Goal: Ask a question: Seek information or help from site administrators or community

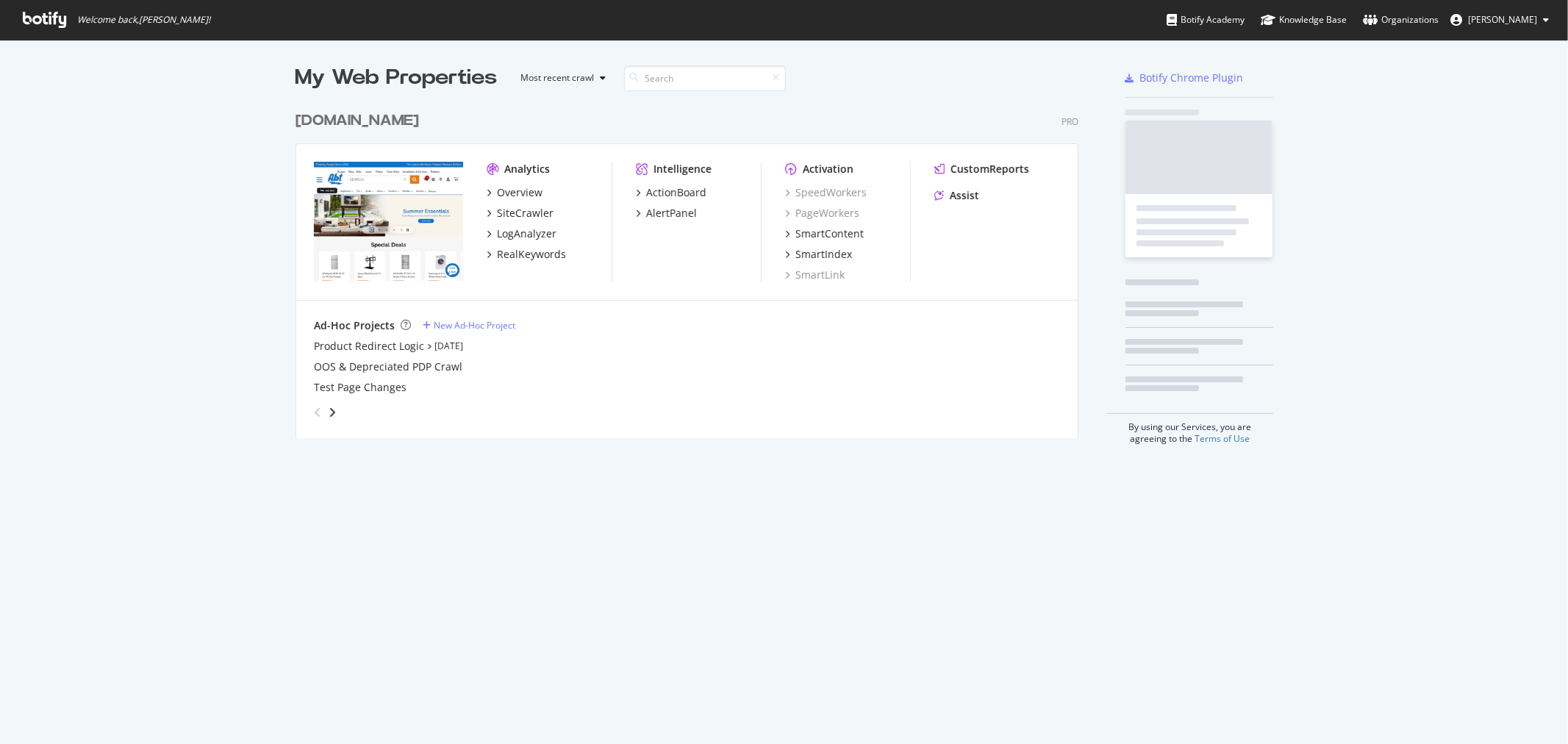
scroll to position [333, 782]
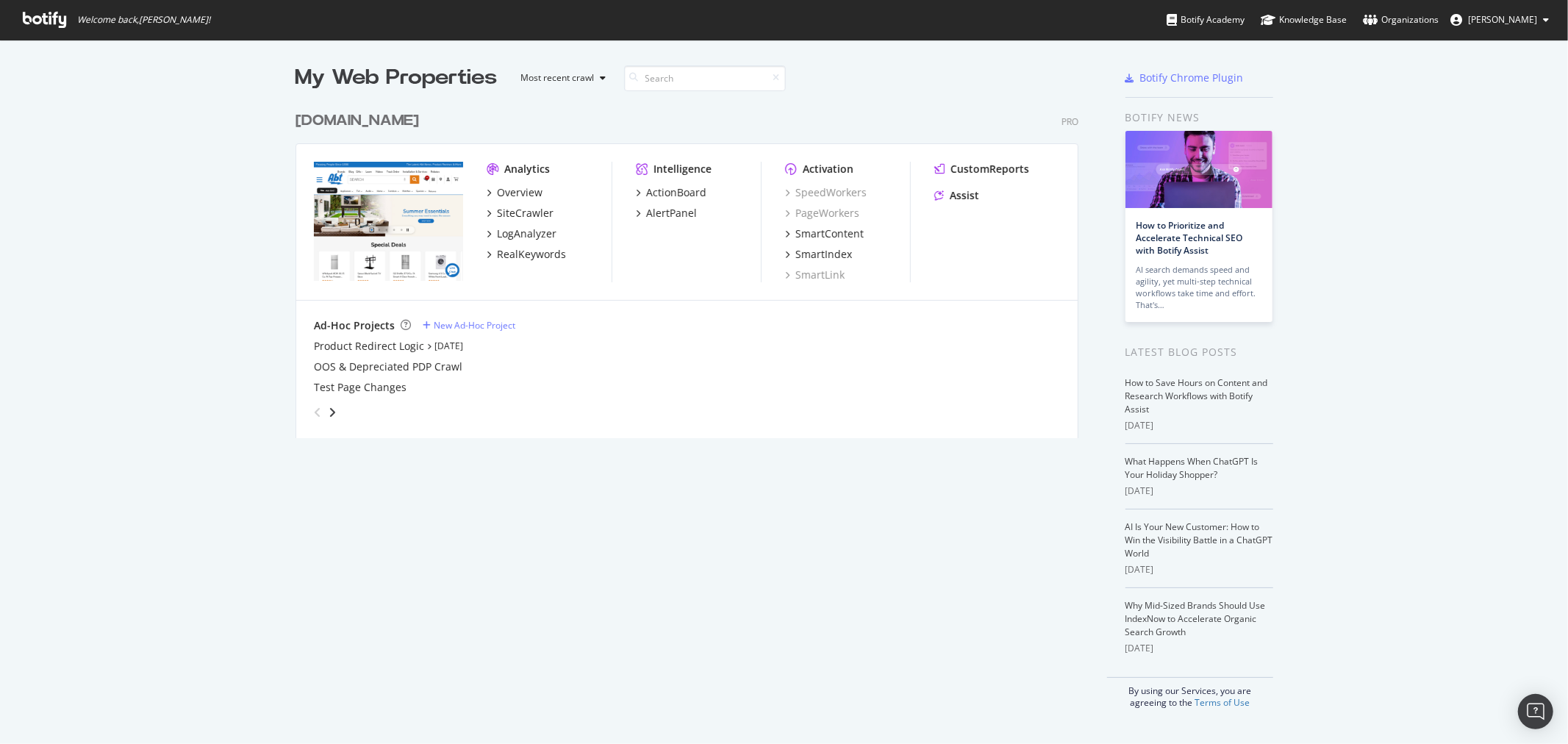
click at [338, 124] on div "[DOMAIN_NAME]" at bounding box center [357, 121] width 124 height 21
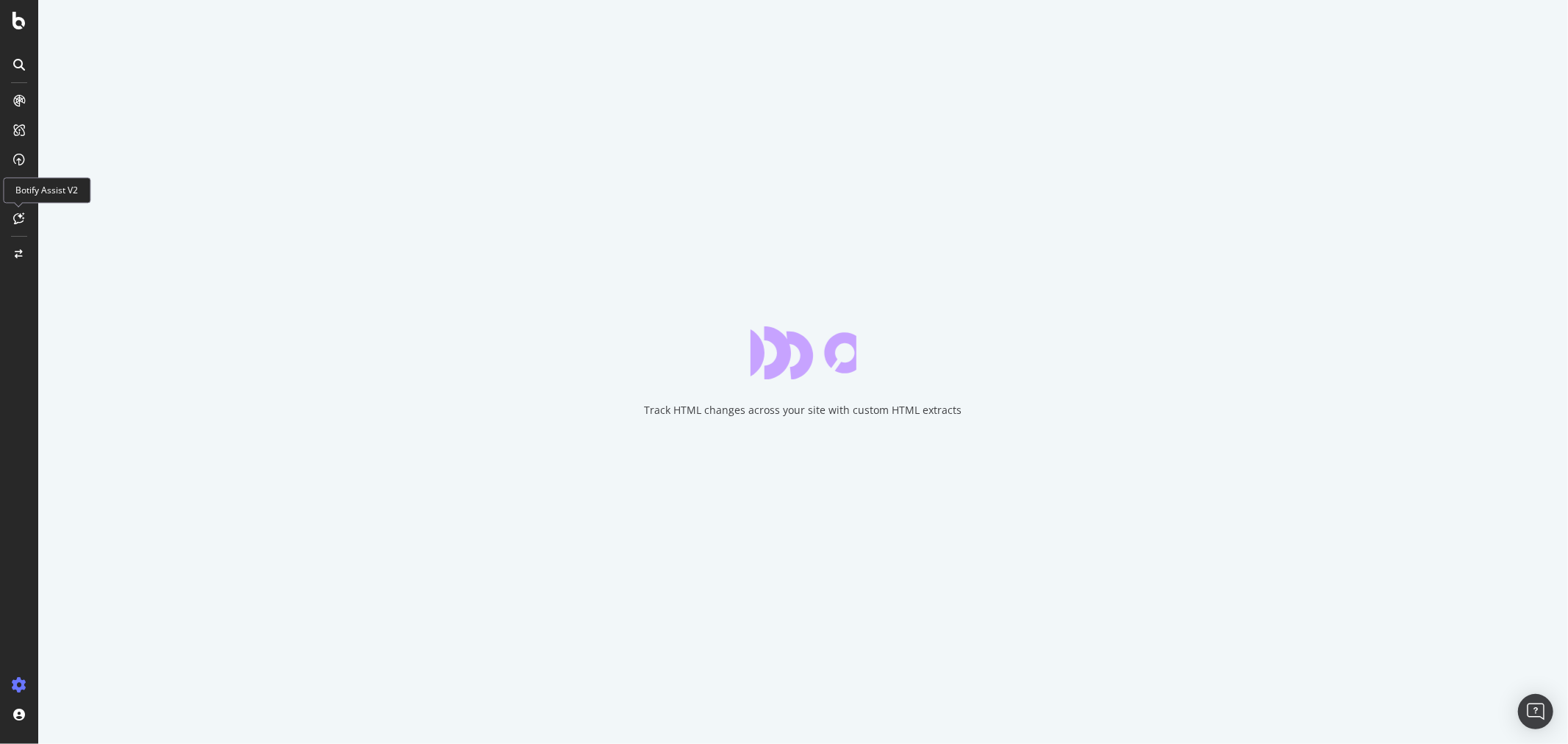
click at [22, 218] on icon at bounding box center [19, 218] width 11 height 11
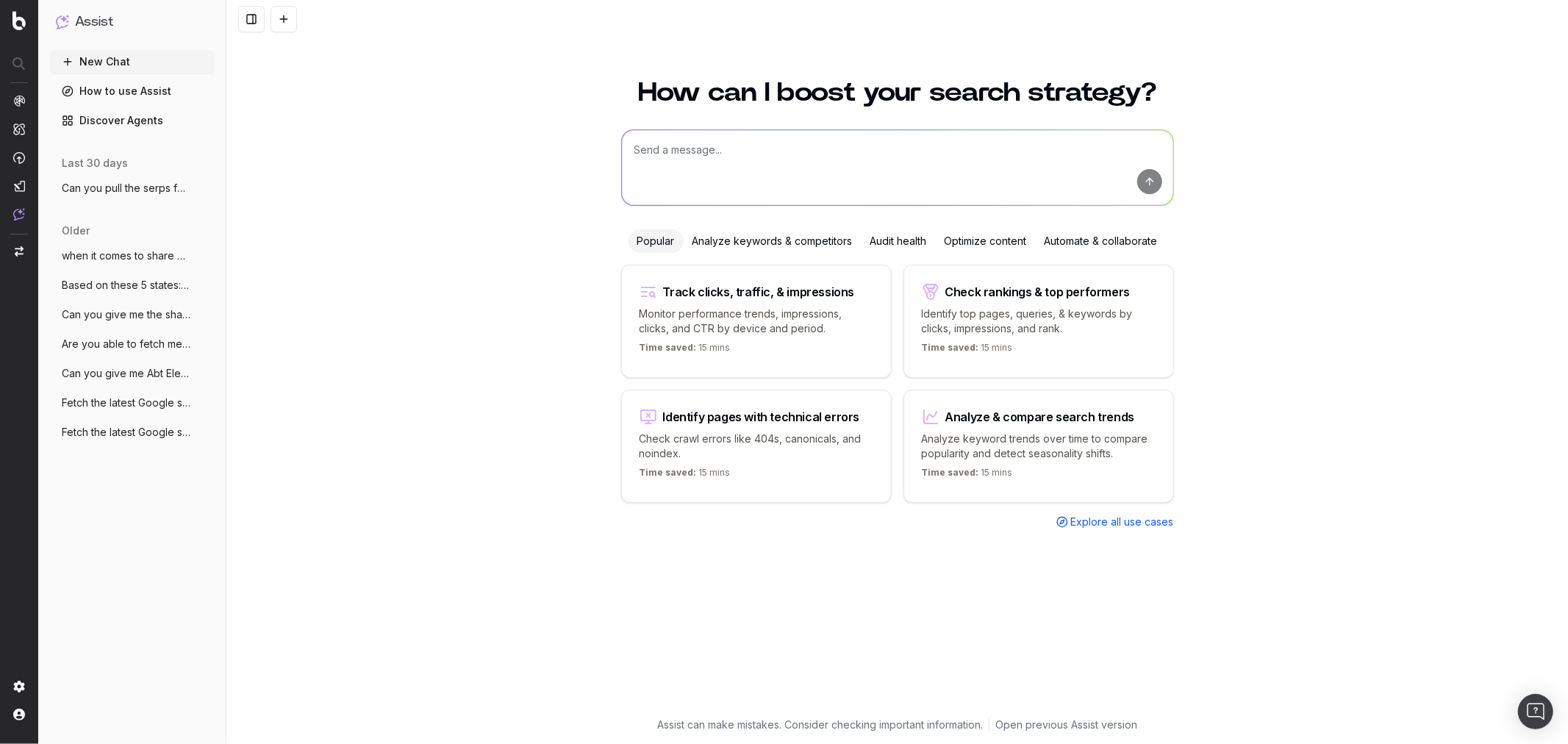
click at [730, 186] on textarea at bounding box center [897, 167] width 551 height 75
type textarea "Could you pull me the top PAA results for all Frigidaire brands?"
click at [1137, 187] on button "submit" at bounding box center [1149, 181] width 25 height 25
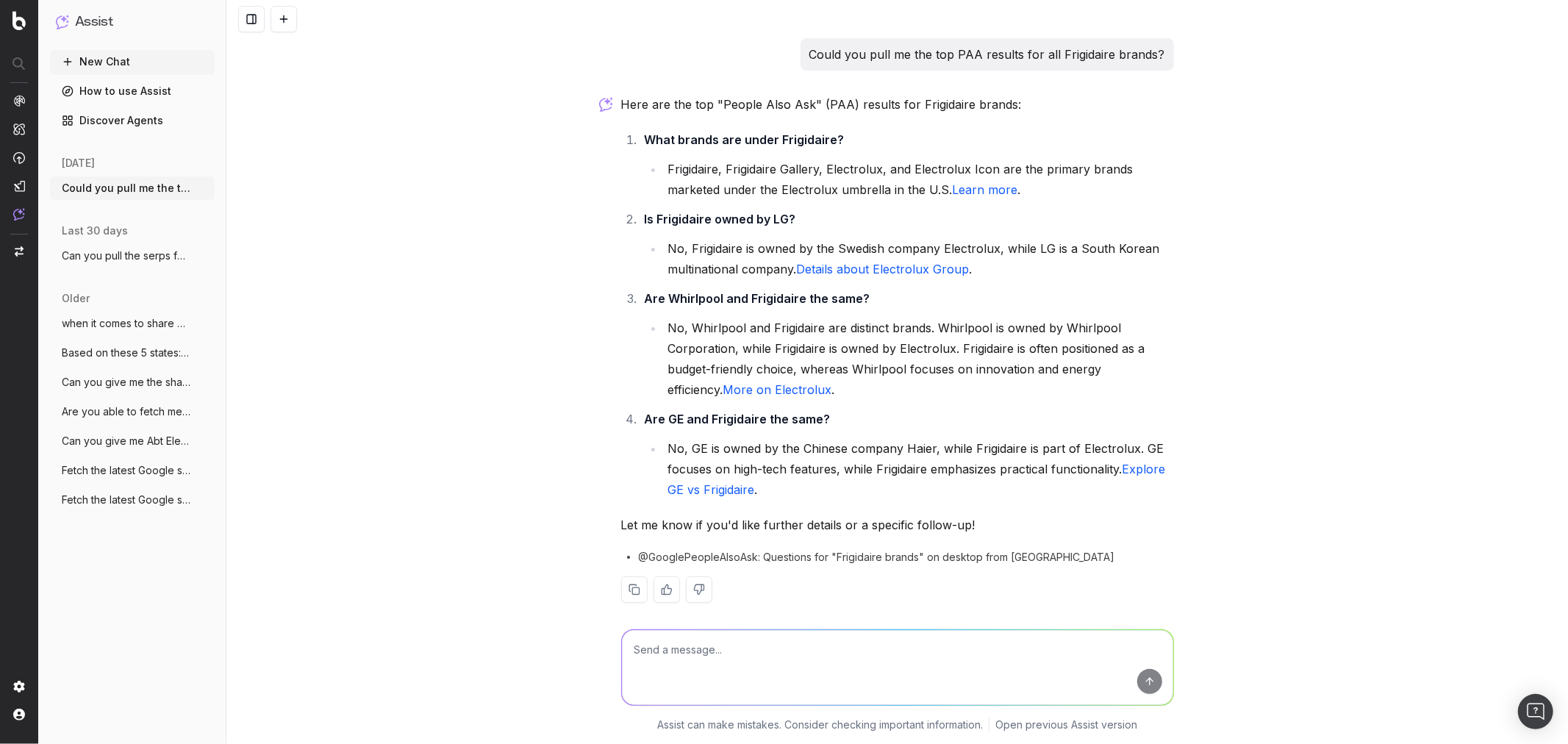
scroll to position [15, 0]
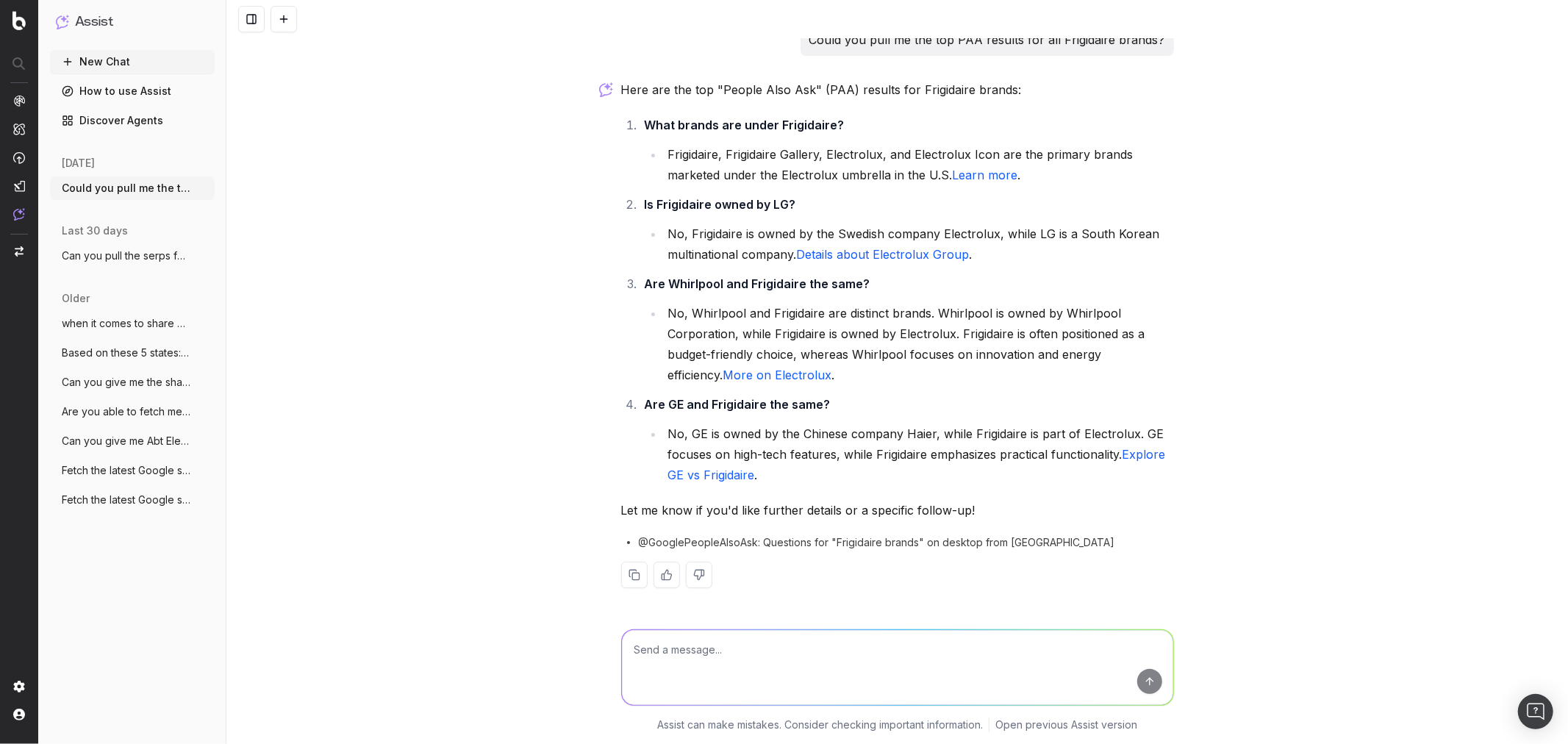
click at [839, 626] on div at bounding box center [897, 665] width 564 height 106
click at [820, 649] on textarea at bounding box center [897, 668] width 551 height 75
type textarea "Lets look specifically at Q4 PAA"
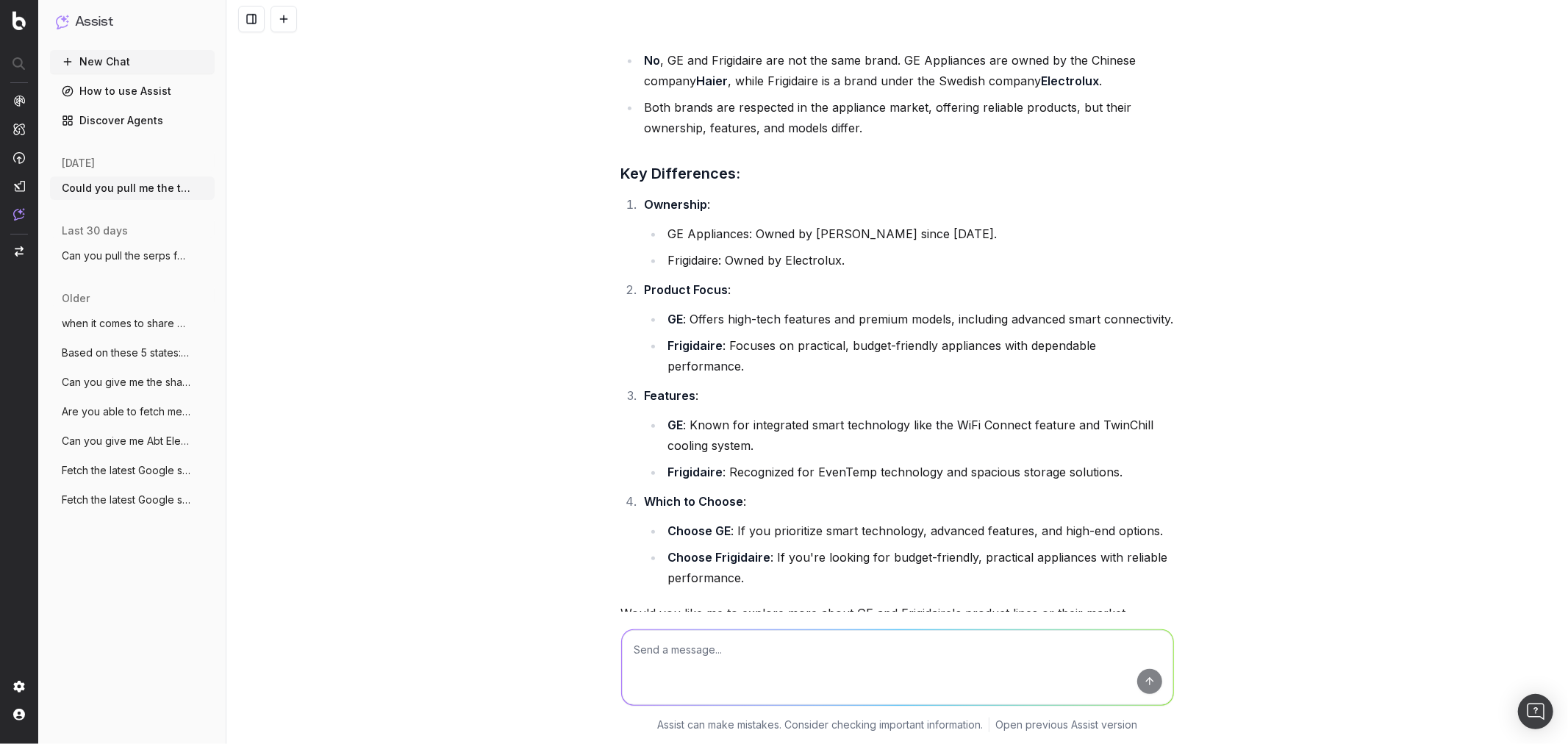
scroll to position [861, 0]
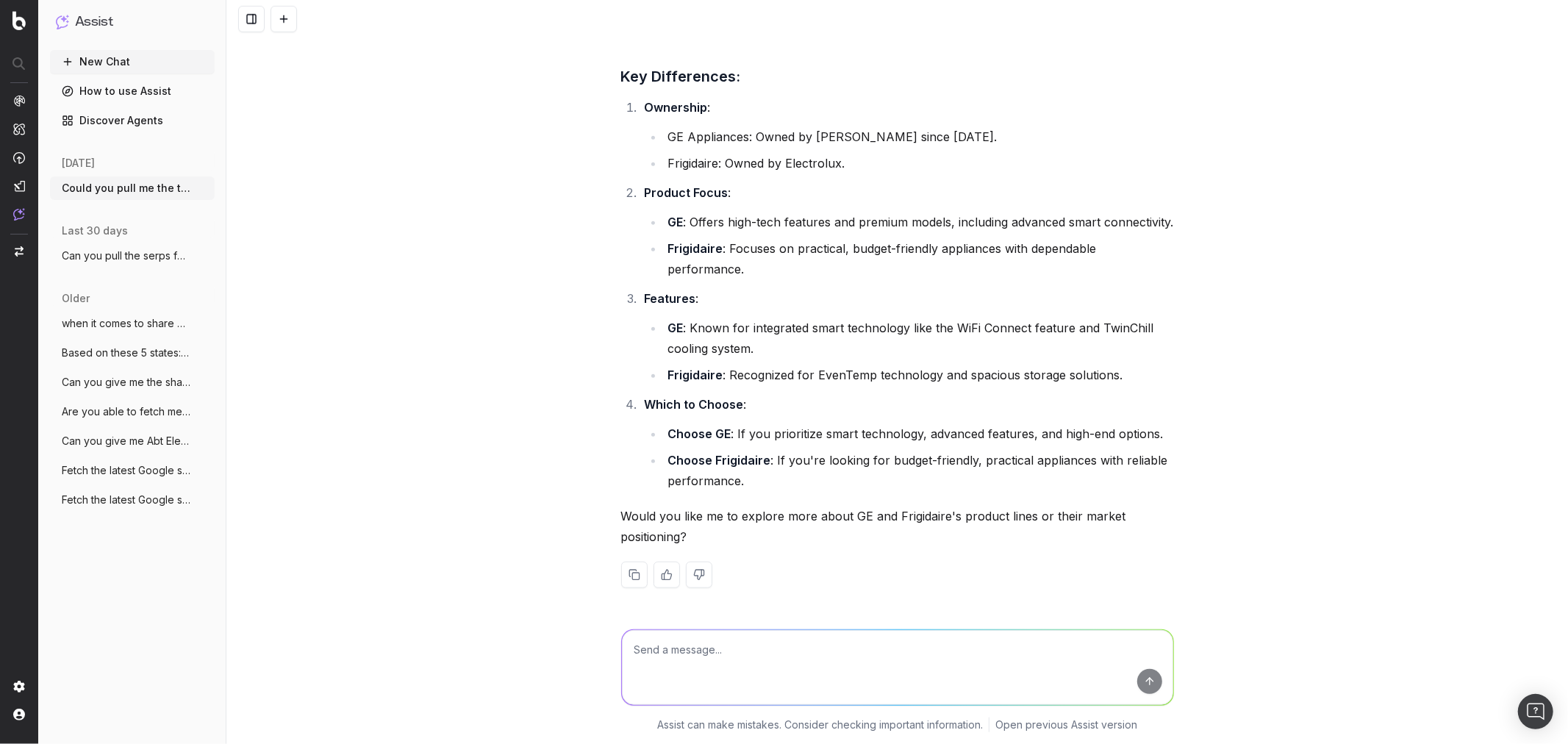
click at [843, 681] on textarea at bounding box center [897, 668] width 551 height 75
type textarea "What are the most branded frigidaire questions?"
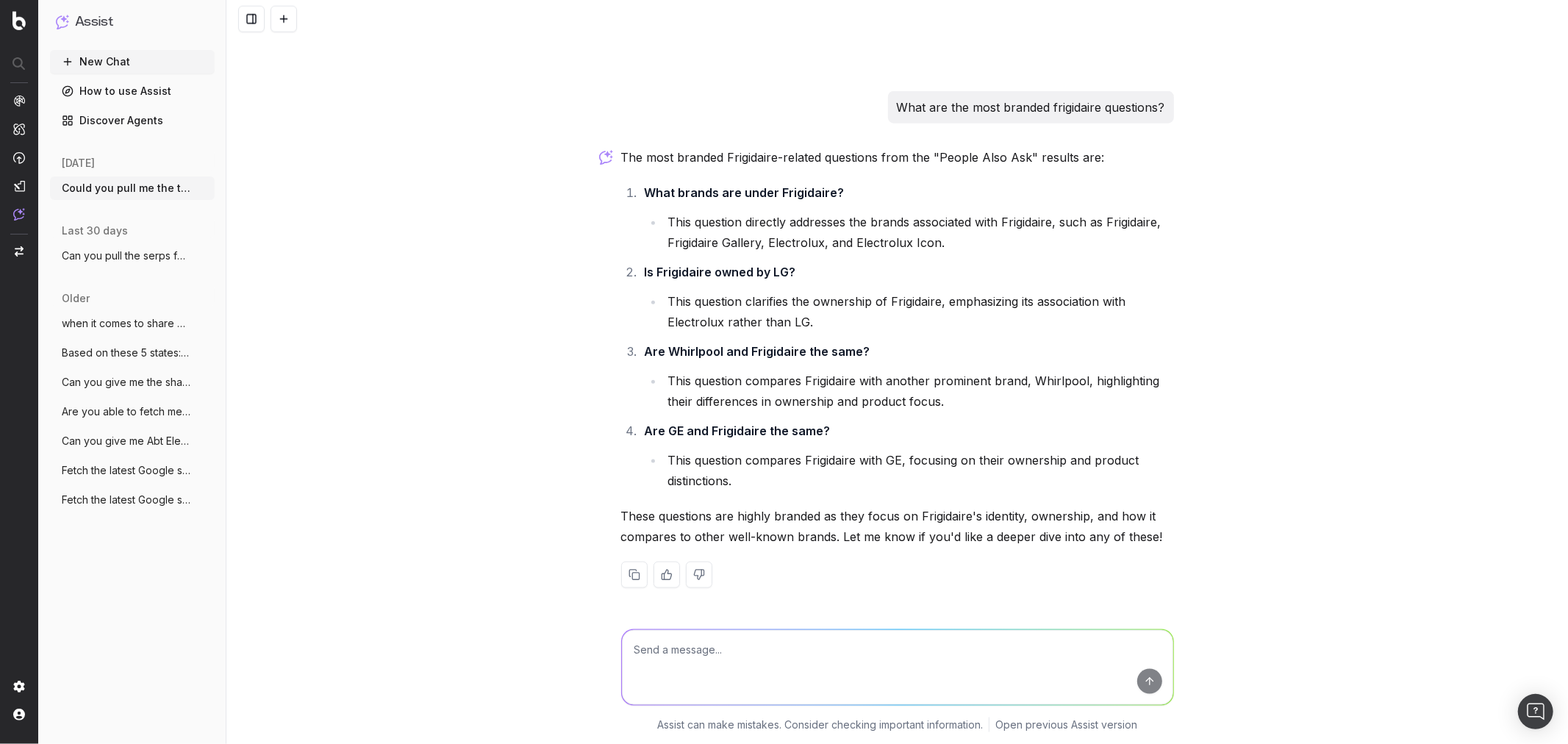
scroll to position [1383, 0]
type textarea "do the questions change as it pertains to black friday, cyber monday, and holid…"
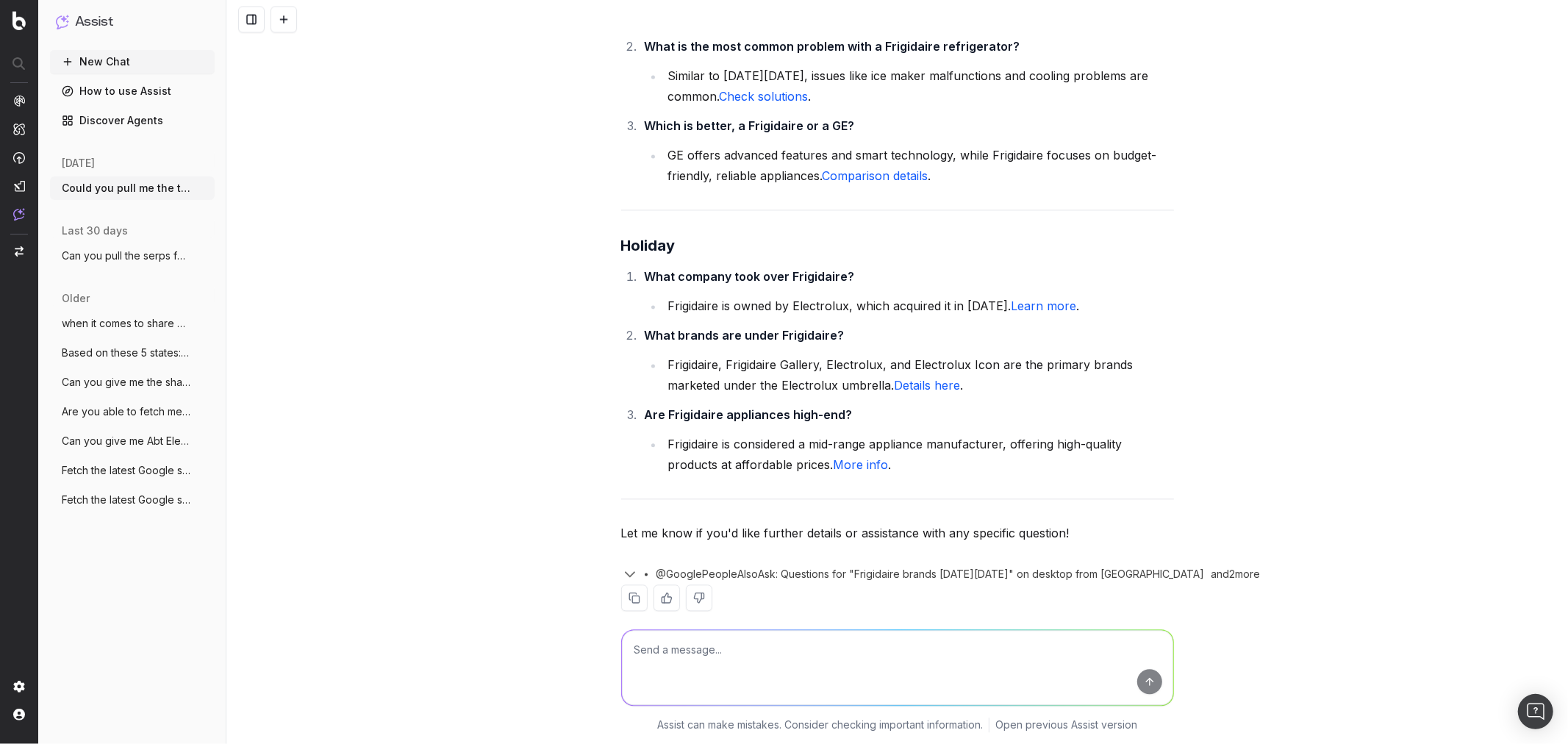
scroll to position [2547, 0]
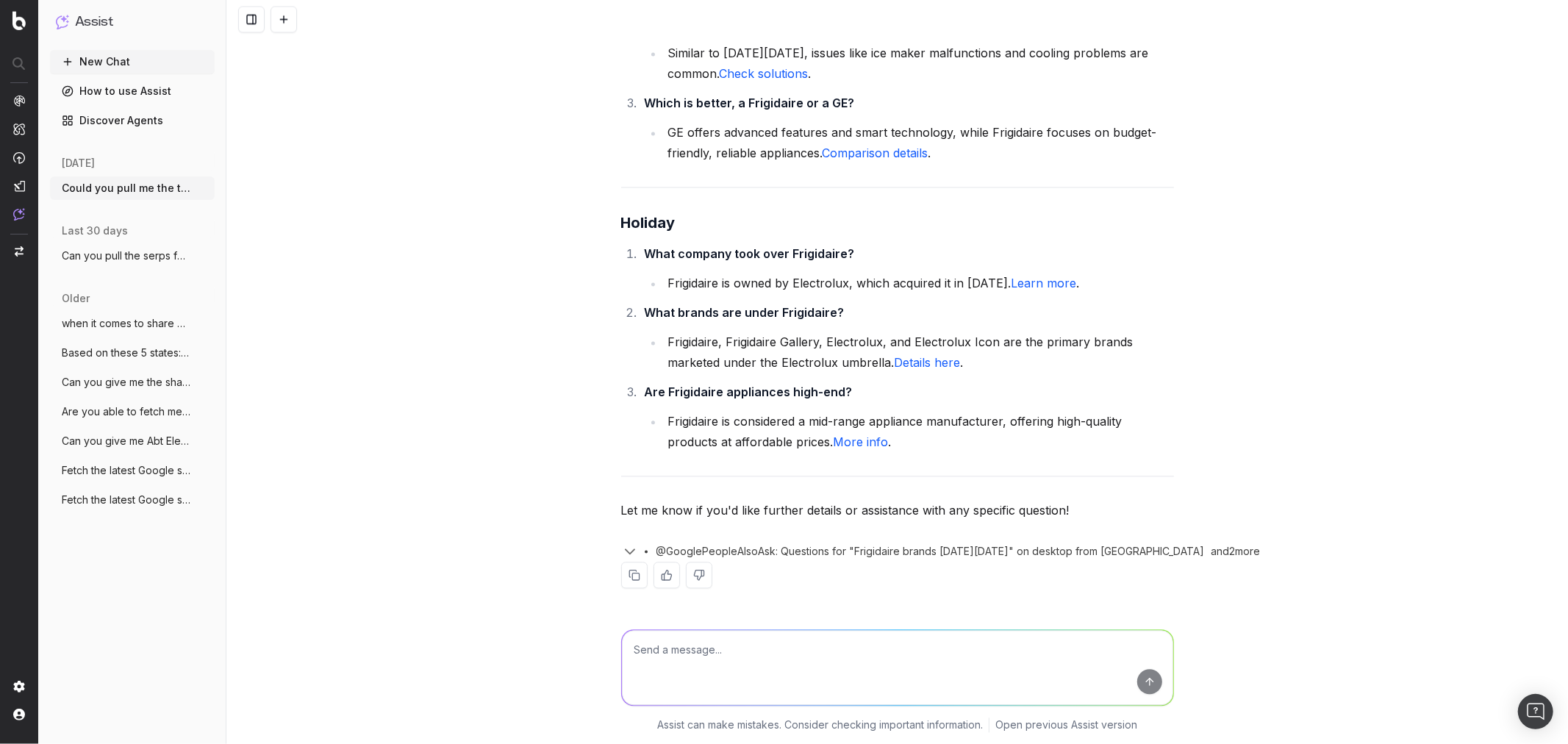
click at [381, 570] on div "Could you pull me the top PAA results for all Frigidaire brands? Here are the t…" at bounding box center [897, 372] width 1342 height 744
